Goal: Task Accomplishment & Management: Manage account settings

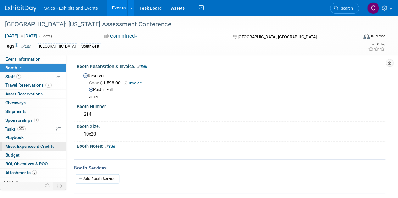
click at [19, 148] on span "Misc. Expenses & Credits 0" at bounding box center [29, 146] width 49 height 5
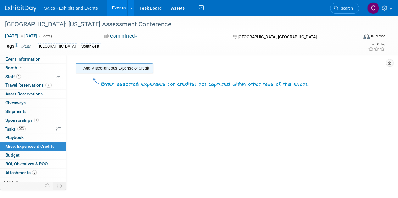
click at [115, 67] on link "Add Miscellaneous Expense or Credit" at bounding box center [113, 68] width 77 height 10
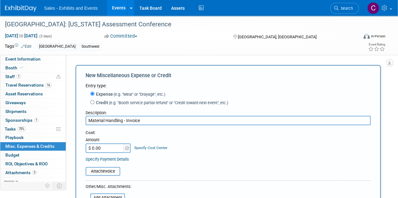
click at [133, 121] on input "Material Handling - Invoice" at bounding box center [227, 120] width 285 height 9
paste input "43966"
type input "Material Handling - Order 43966"
type input "$ 907.81"
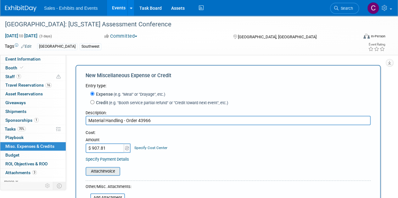
click at [113, 170] on input "file" at bounding box center [82, 172] width 75 height 8
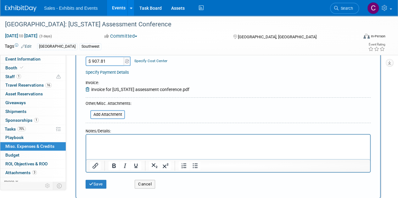
scroll to position [88, 0]
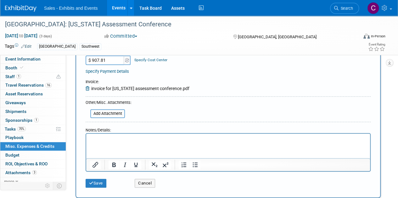
click at [99, 188] on div "Save Cancel" at bounding box center [227, 181] width 285 height 19
click at [94, 183] on button "Save" at bounding box center [95, 183] width 21 height 9
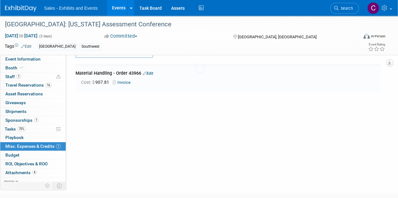
scroll to position [14, 0]
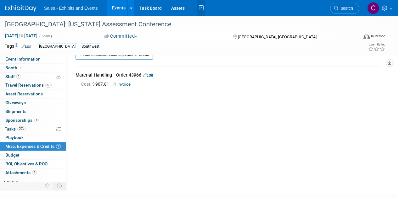
click at [198, 7] on icon at bounding box center [201, 8] width 8 height 10
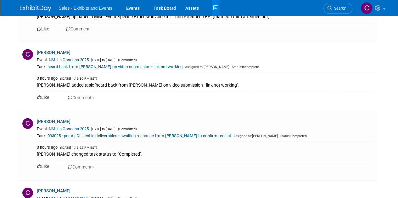
scroll to position [821, 0]
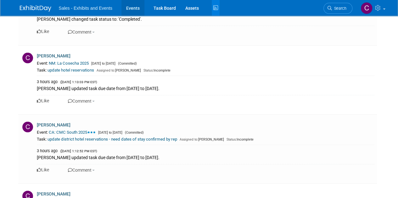
click at [135, 10] on link "Events" at bounding box center [132, 8] width 23 height 16
